Goal: Task Accomplishment & Management: Use online tool/utility

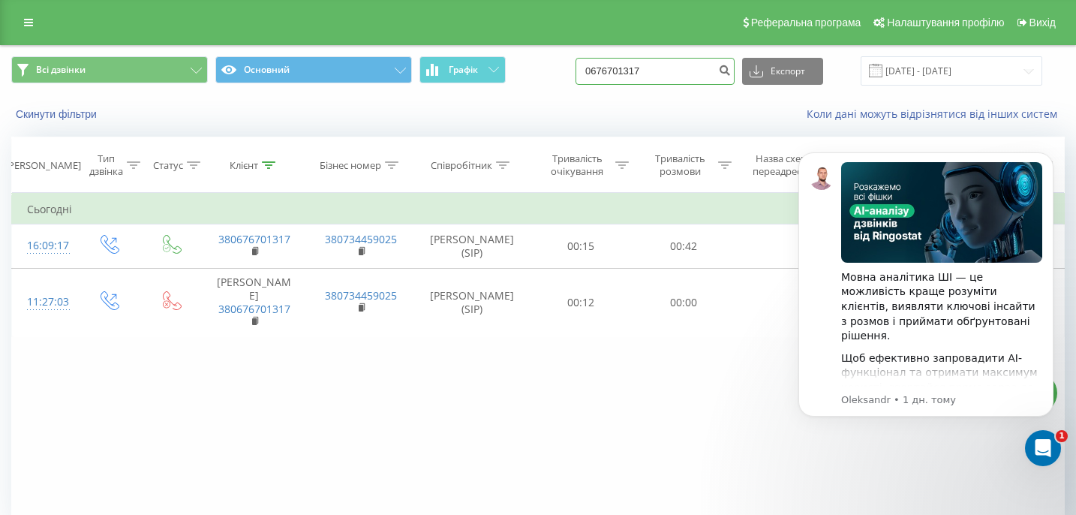
drag, startPoint x: 684, startPoint y: 71, endPoint x: 613, endPoint y: 67, distance: 71.5
click at [613, 67] on div "Всі дзвінки Основний Графік 0676701317 Експорт .csv .xls .xlsx [DATE] - [DATE]" at bounding box center [538, 70] width 1054 height 29
paste input "0985075759"
type input "0985075759"
